Goal: Task Accomplishment & Management: Use online tool/utility

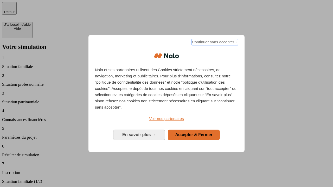
click at [214, 43] on span "Continuer sans accepter →" at bounding box center [214, 42] width 46 height 6
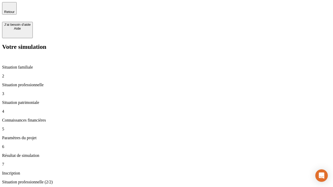
type input "30 000"
